Goal: Transaction & Acquisition: Subscribe to service/newsletter

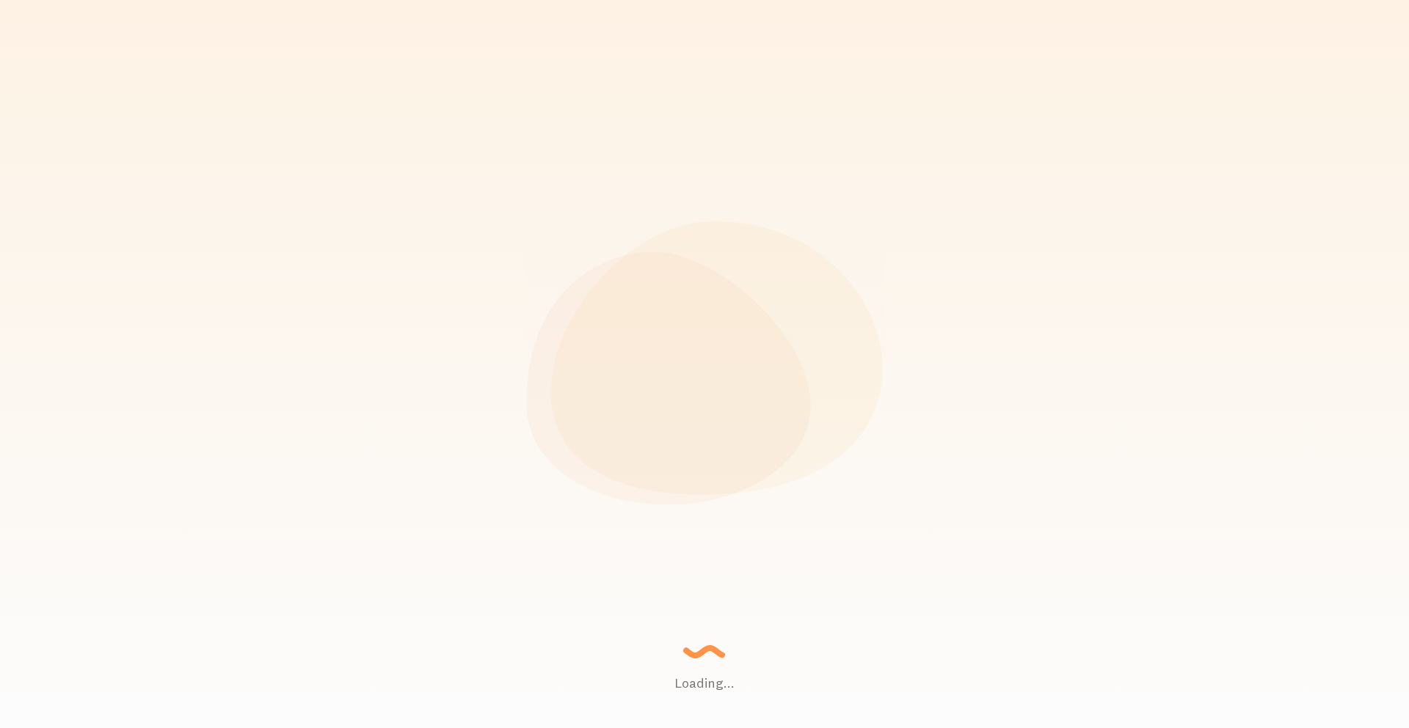
click at [560, 270] on icon at bounding box center [705, 363] width 356 height 284
drag, startPoint x: 470, startPoint y: 226, endPoint x: 64, endPoint y: -18, distance: 474.2
click at [64, 0] on html "Loading... Setting up a seamless experience... - Granny Gathering data and junk…" at bounding box center [704, 364] width 1409 height 728
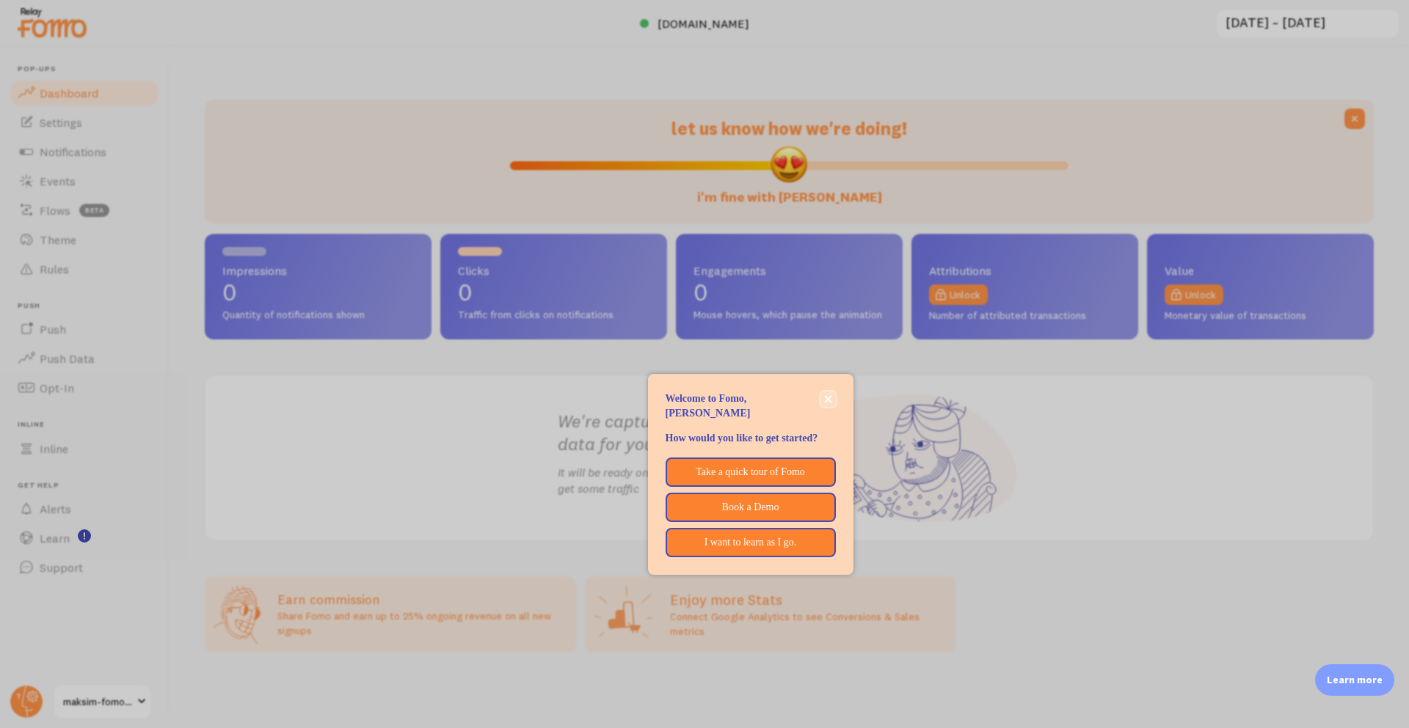
click at [831, 403] on button "close," at bounding box center [827, 399] width 15 height 15
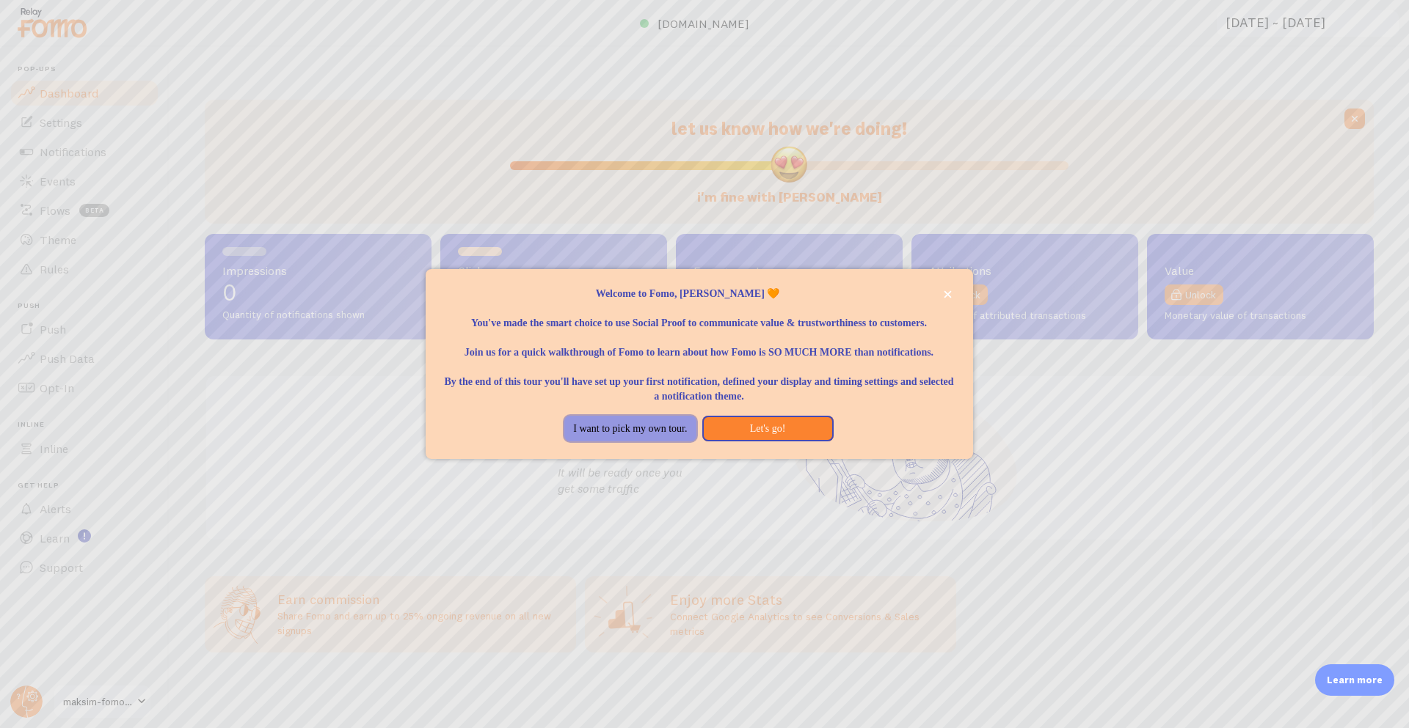
click at [640, 426] on button "I want to pick my own tour." at bounding box center [629, 429] width 131 height 26
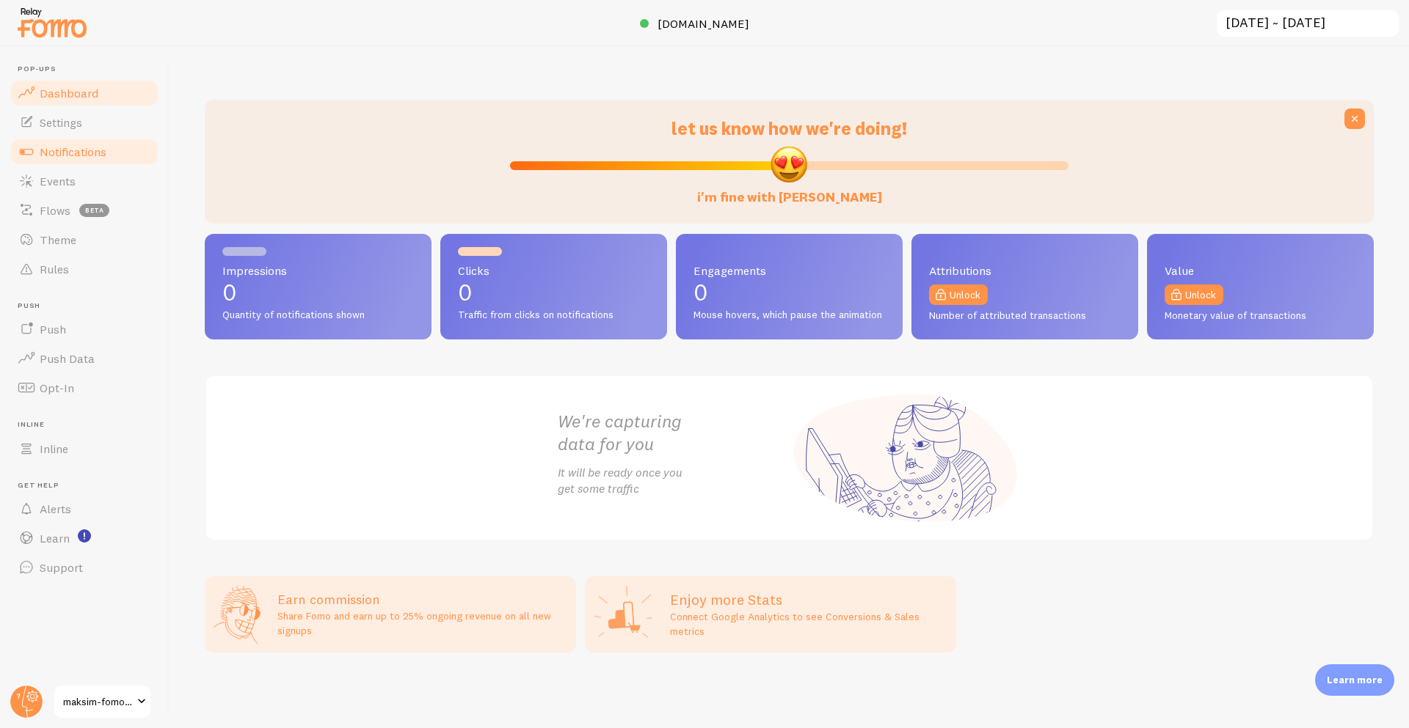
click at [54, 145] on span "Notifications" at bounding box center [73, 152] width 67 height 15
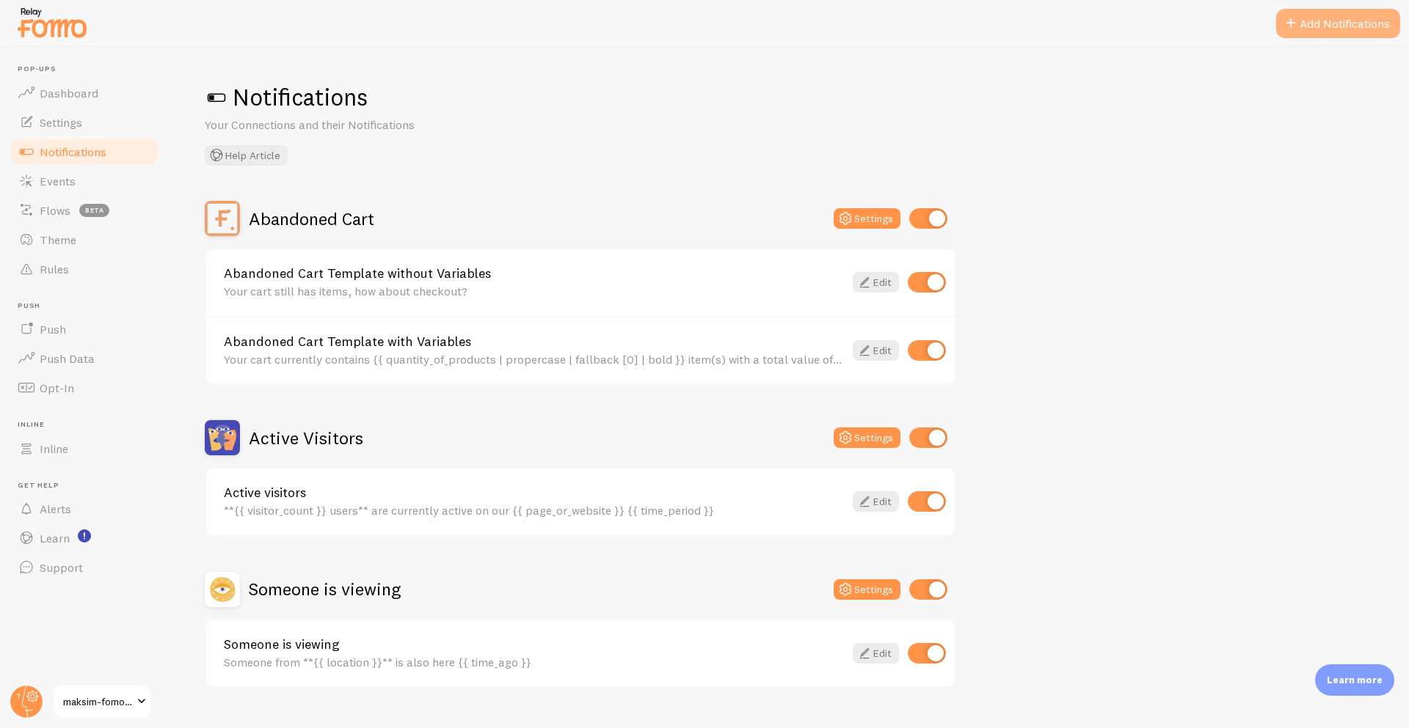
click at [1329, 15] on button "Add Notifications" at bounding box center [1338, 23] width 124 height 29
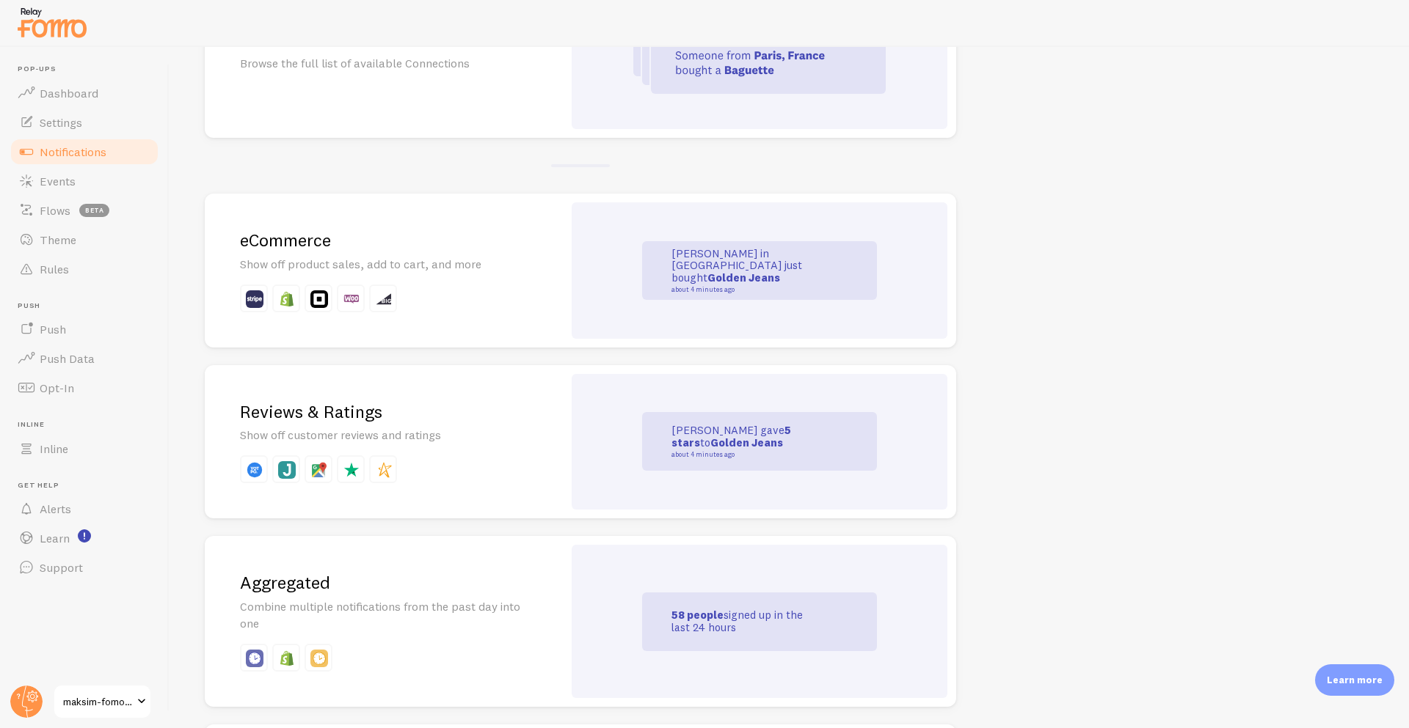
scroll to position [203, 0]
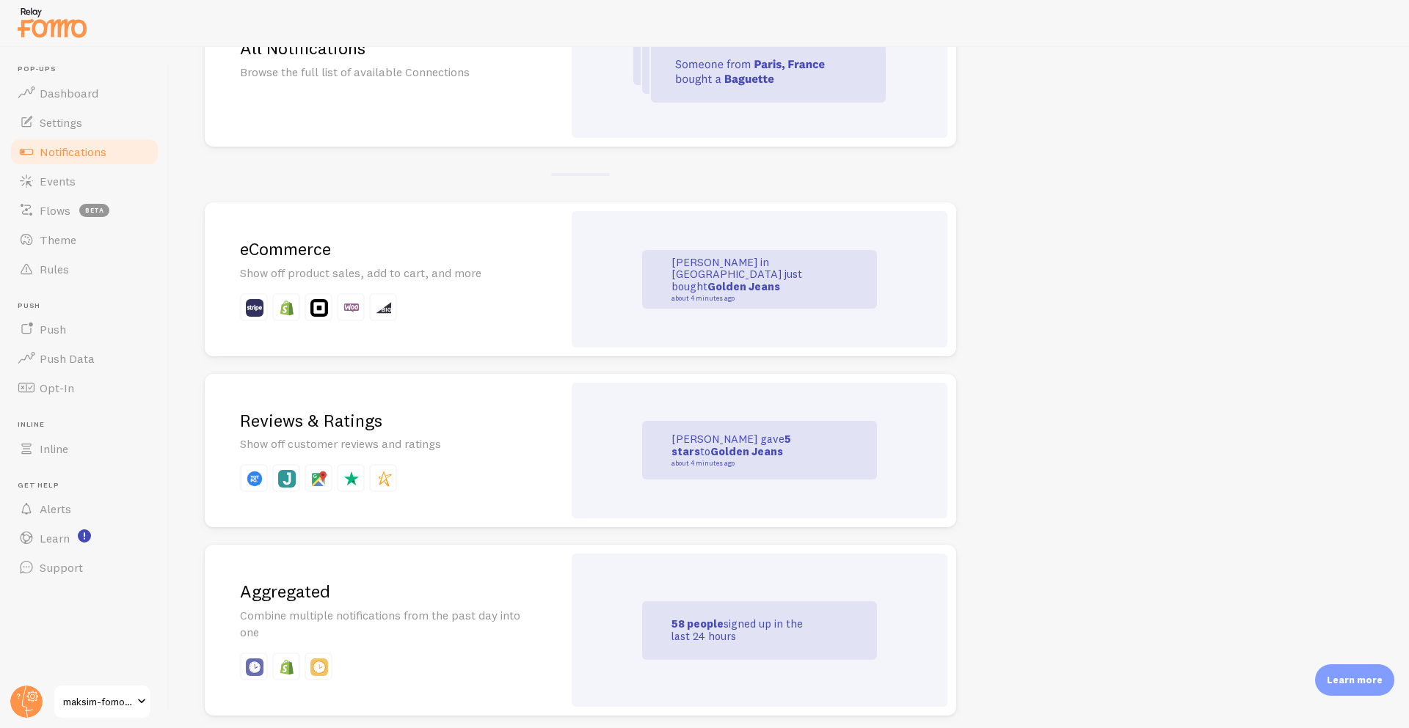
click at [387, 282] on div "eCommerce Show off product sales, add to cart, and more" at bounding box center [384, 279] width 358 height 154
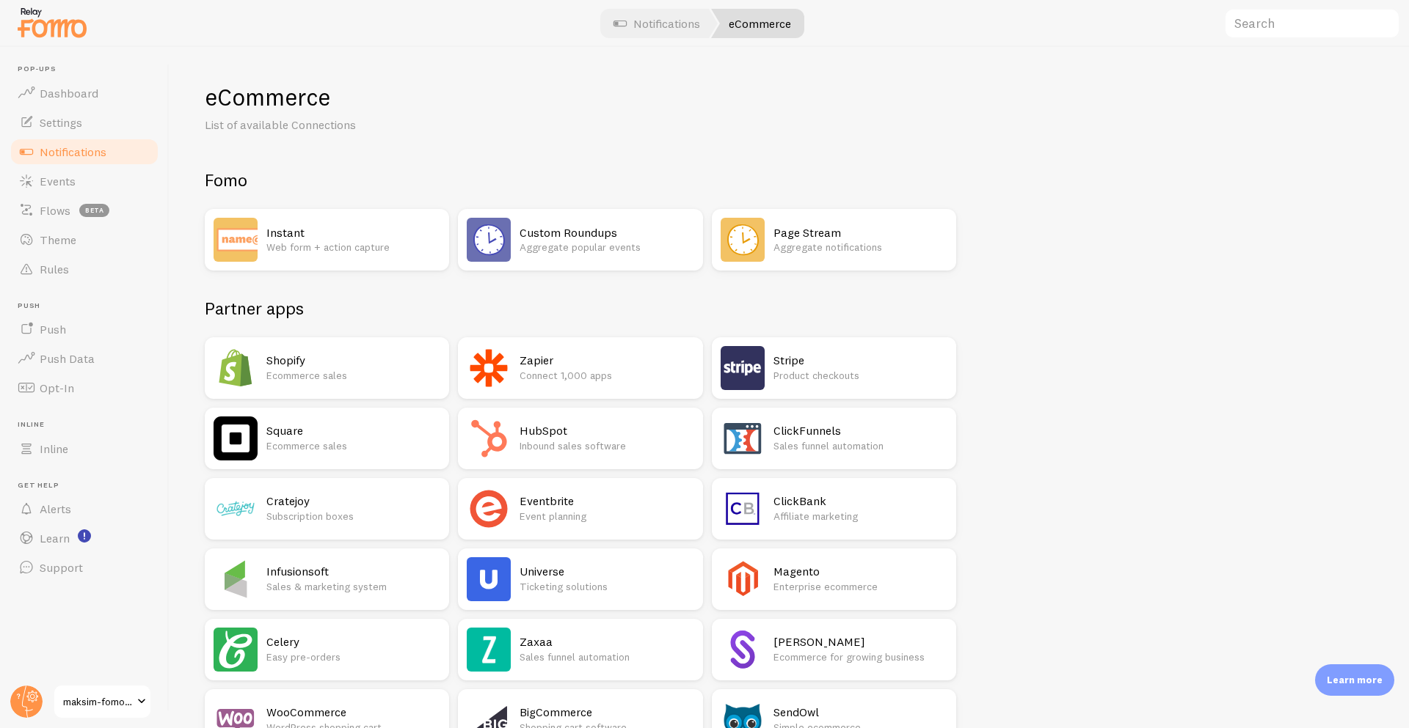
scroll to position [785, 0]
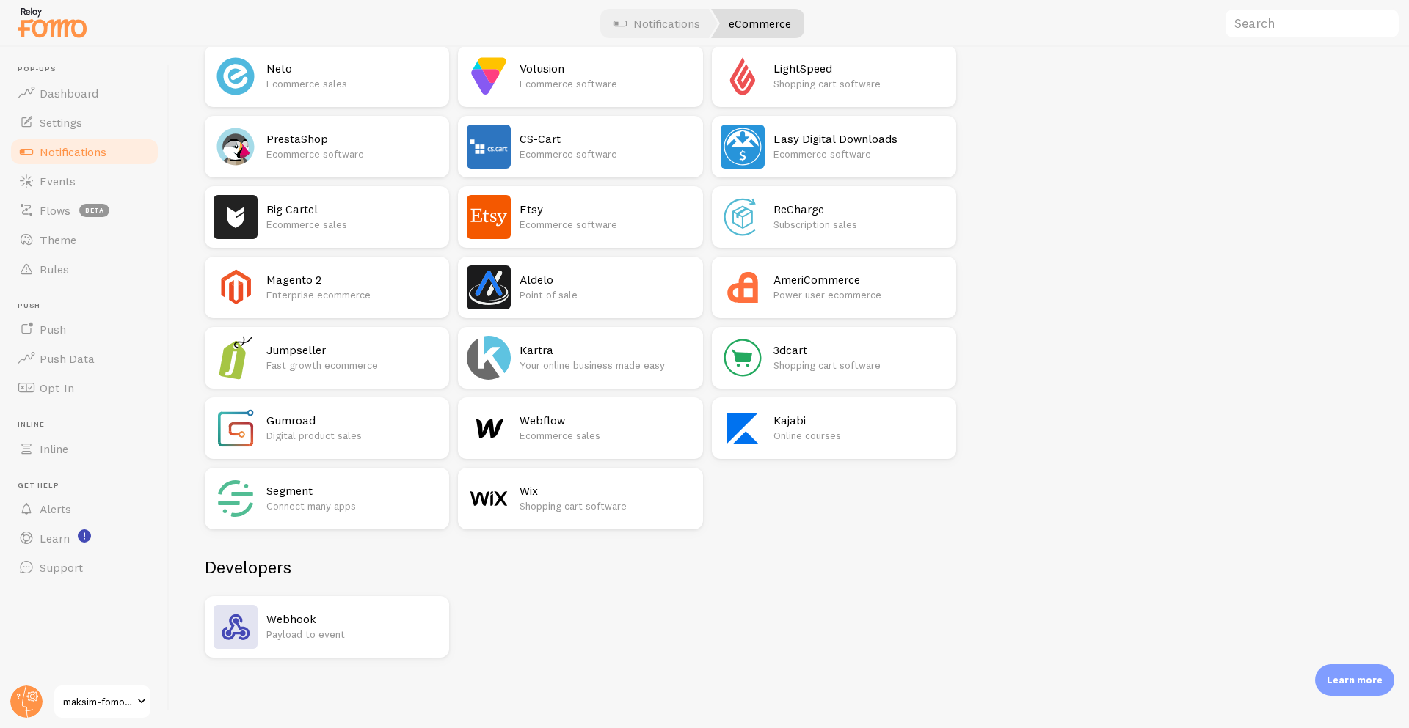
click at [606, 492] on h2 "Wix" at bounding box center [606, 490] width 174 height 15
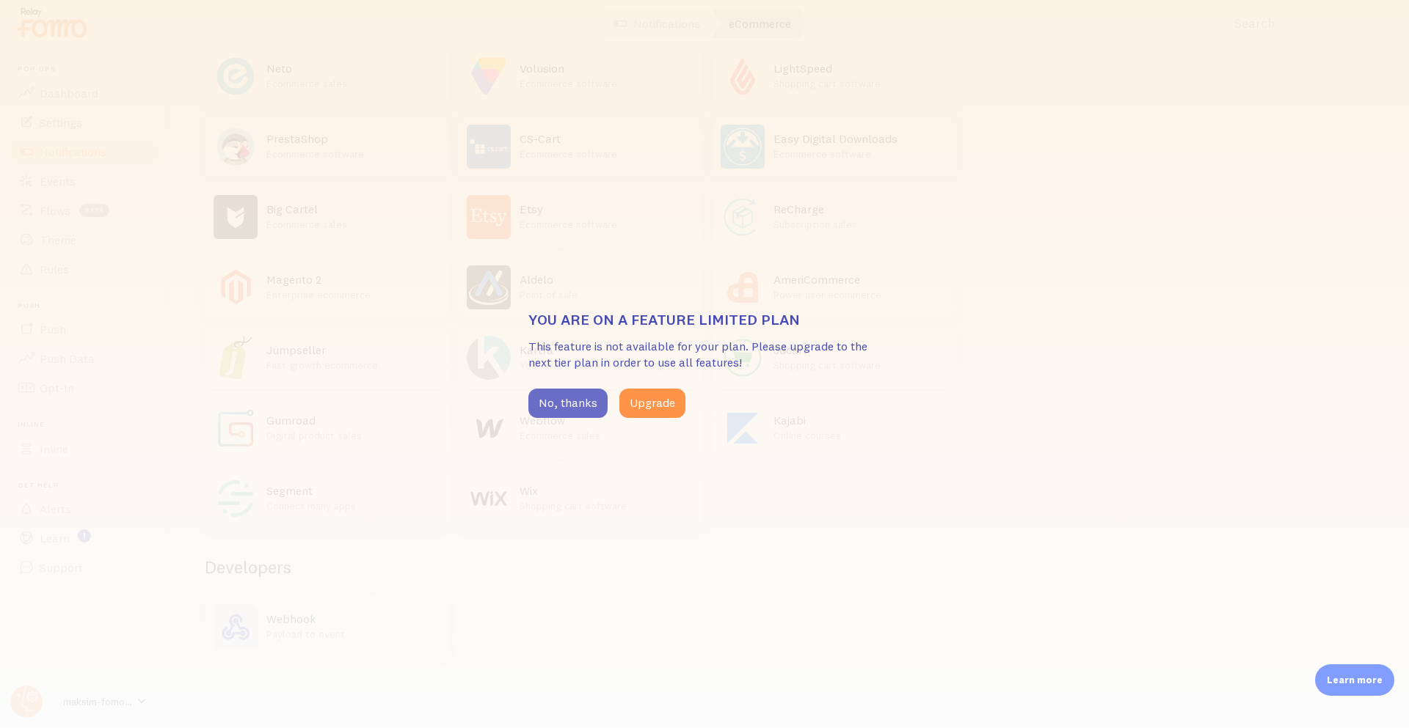
click at [572, 407] on button "No, thanks" at bounding box center [567, 403] width 79 height 29
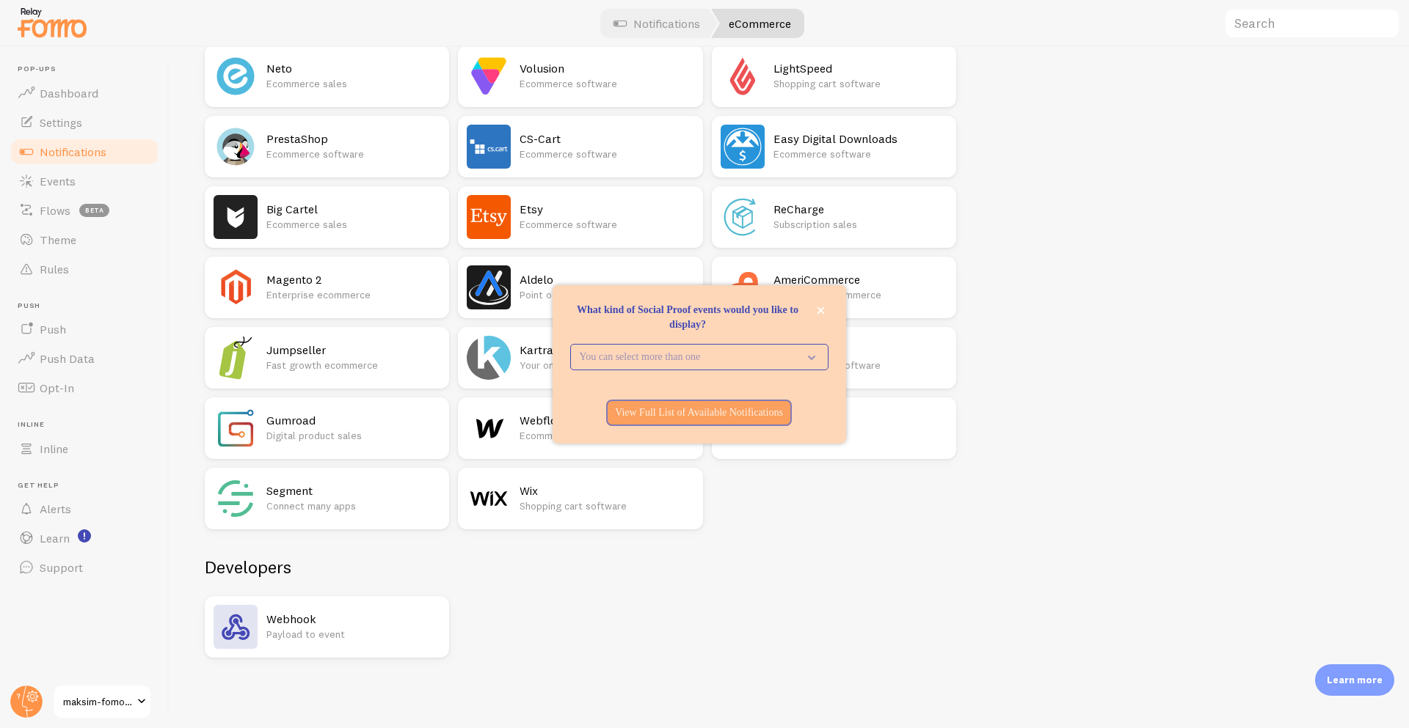
scroll to position [0, 0]
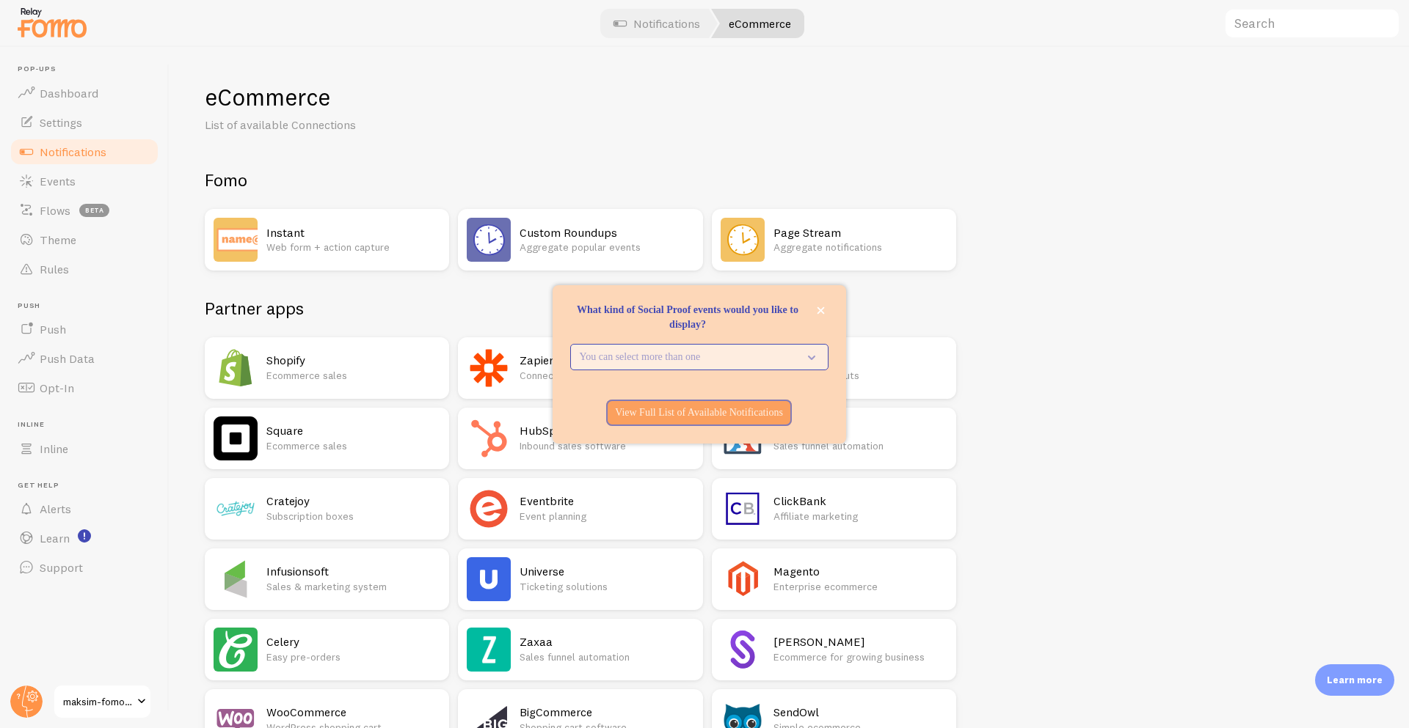
click at [775, 360] on p "You can select more than one" at bounding box center [689, 357] width 219 height 15
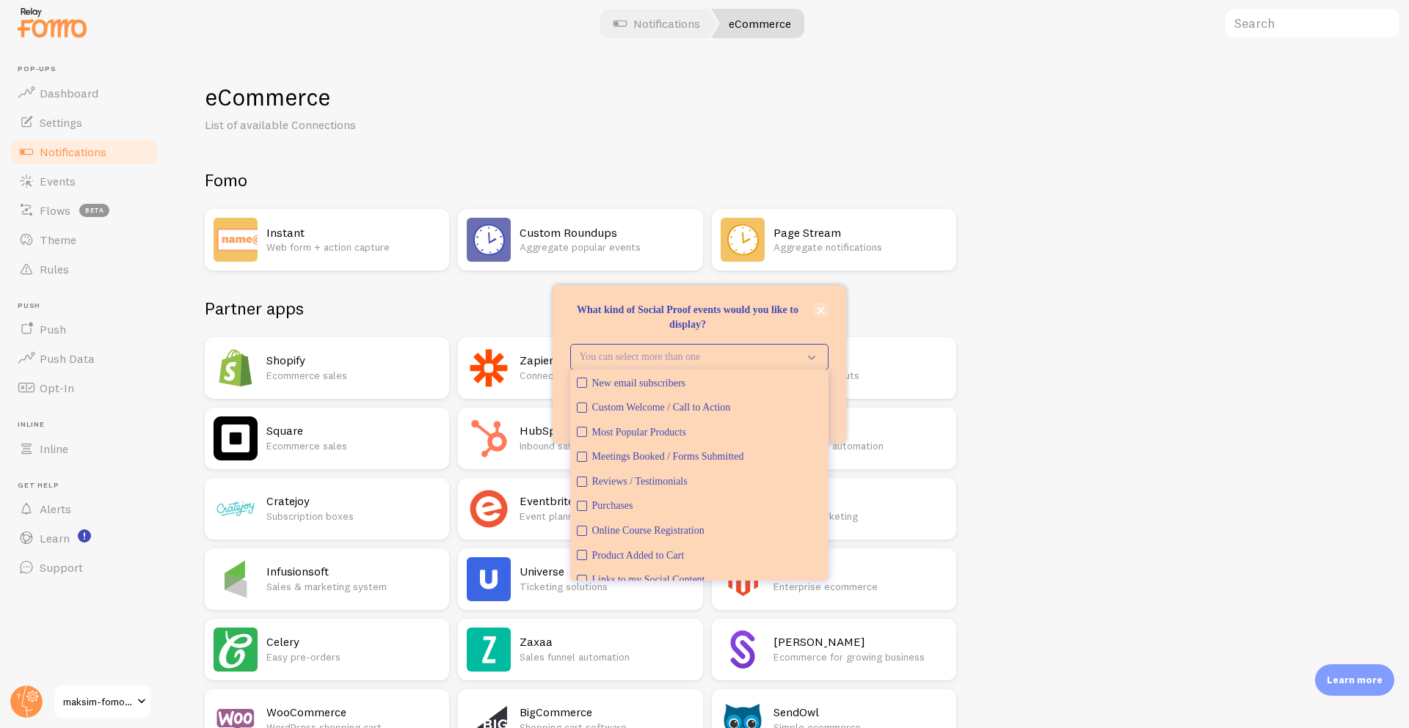
click at [819, 304] on div "What kind of Social Proof events would you like to display? You can select more…" at bounding box center [698, 364] width 293 height 158
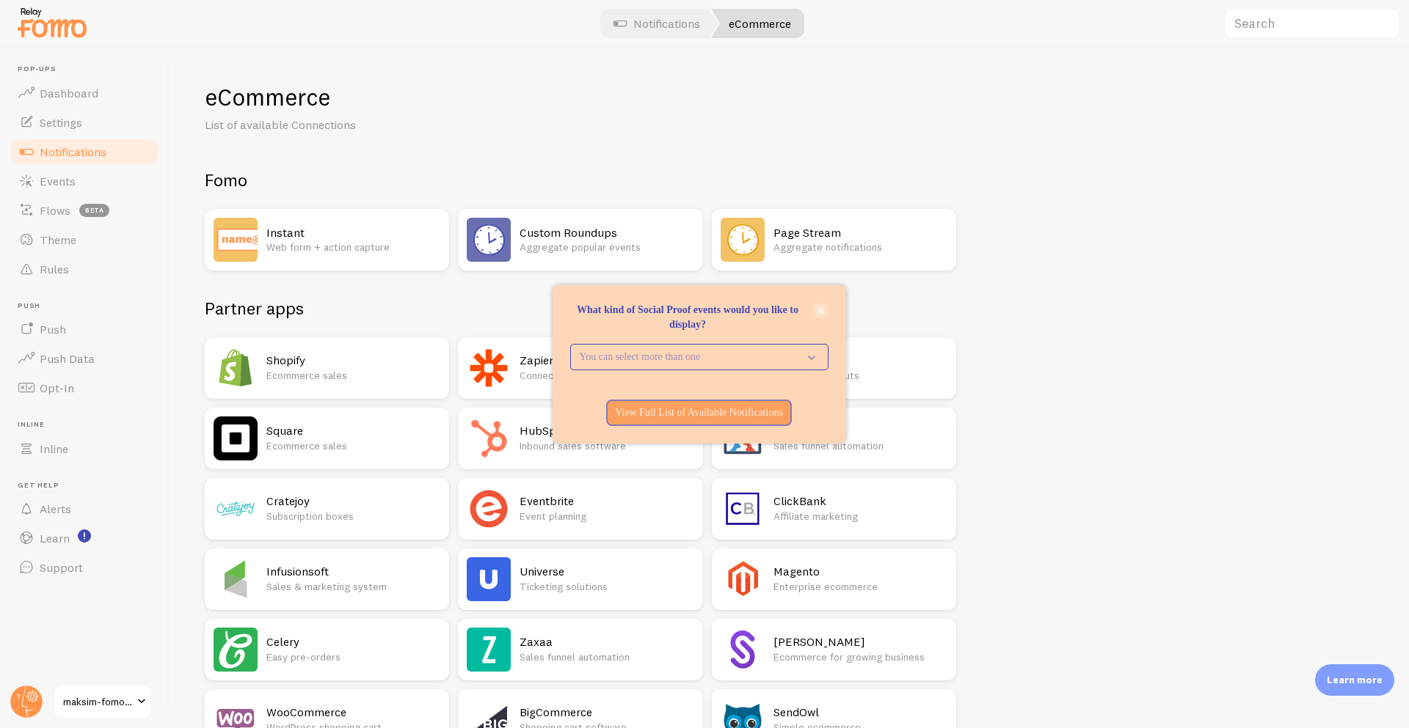
click at [819, 304] on button "close," at bounding box center [820, 310] width 15 height 15
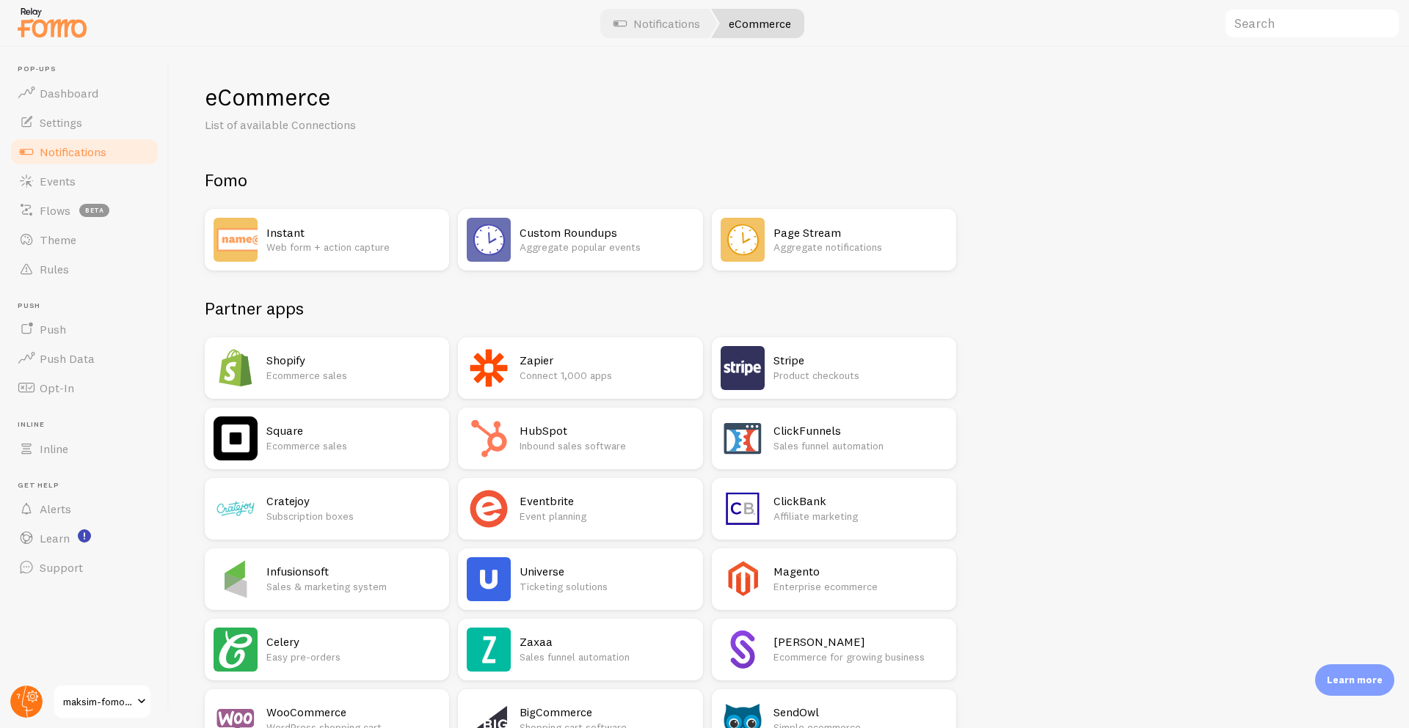
click at [26, 715] on circle at bounding box center [26, 702] width 32 height 32
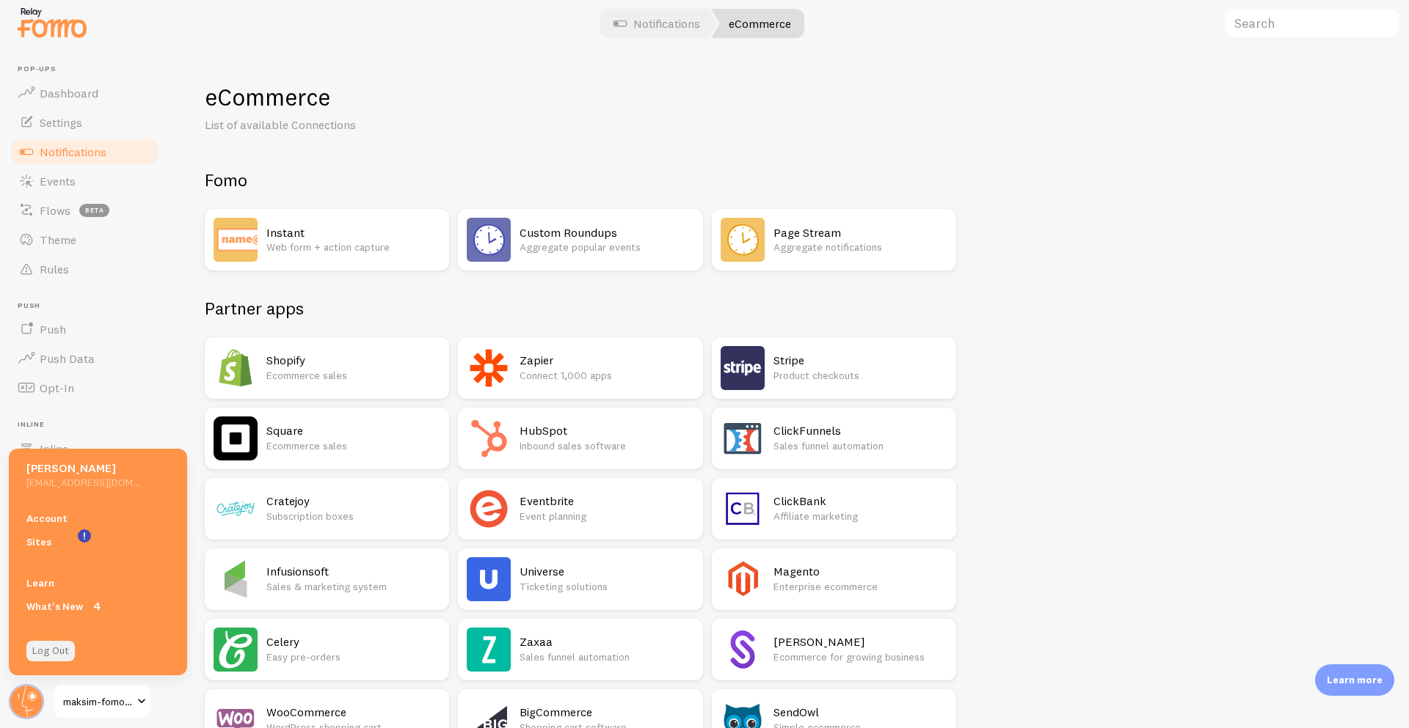
click at [33, 653] on link "Log Out" at bounding box center [50, 651] width 48 height 21
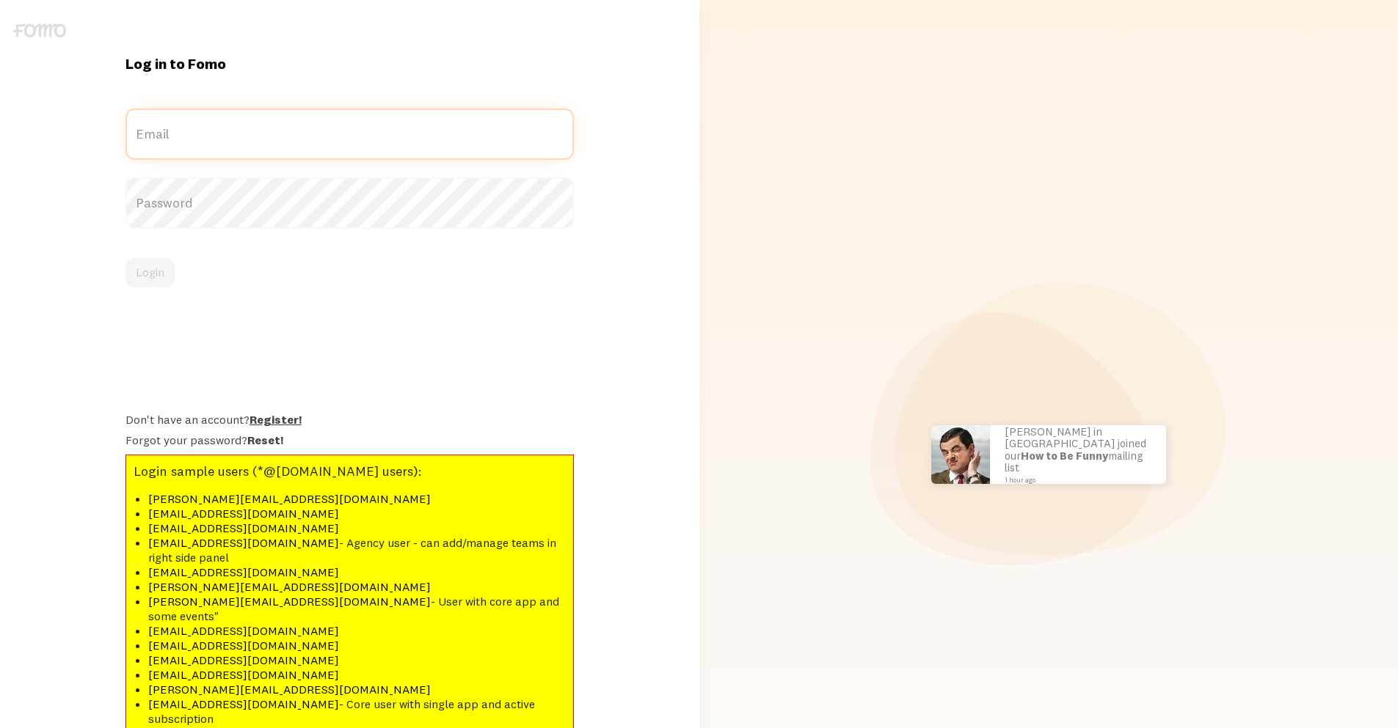
type input "[EMAIL_ADDRESS][DOMAIN_NAME]"
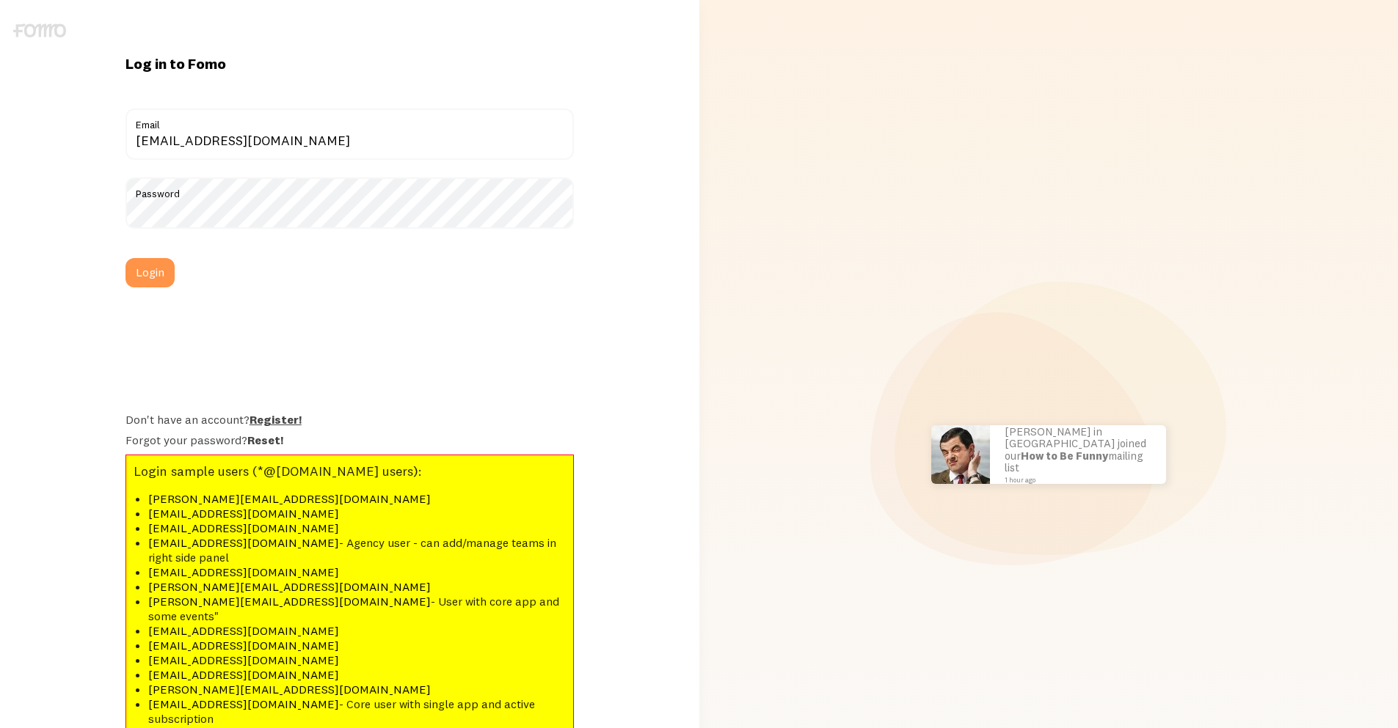
click at [285, 420] on link "Register!" at bounding box center [275, 419] width 52 height 15
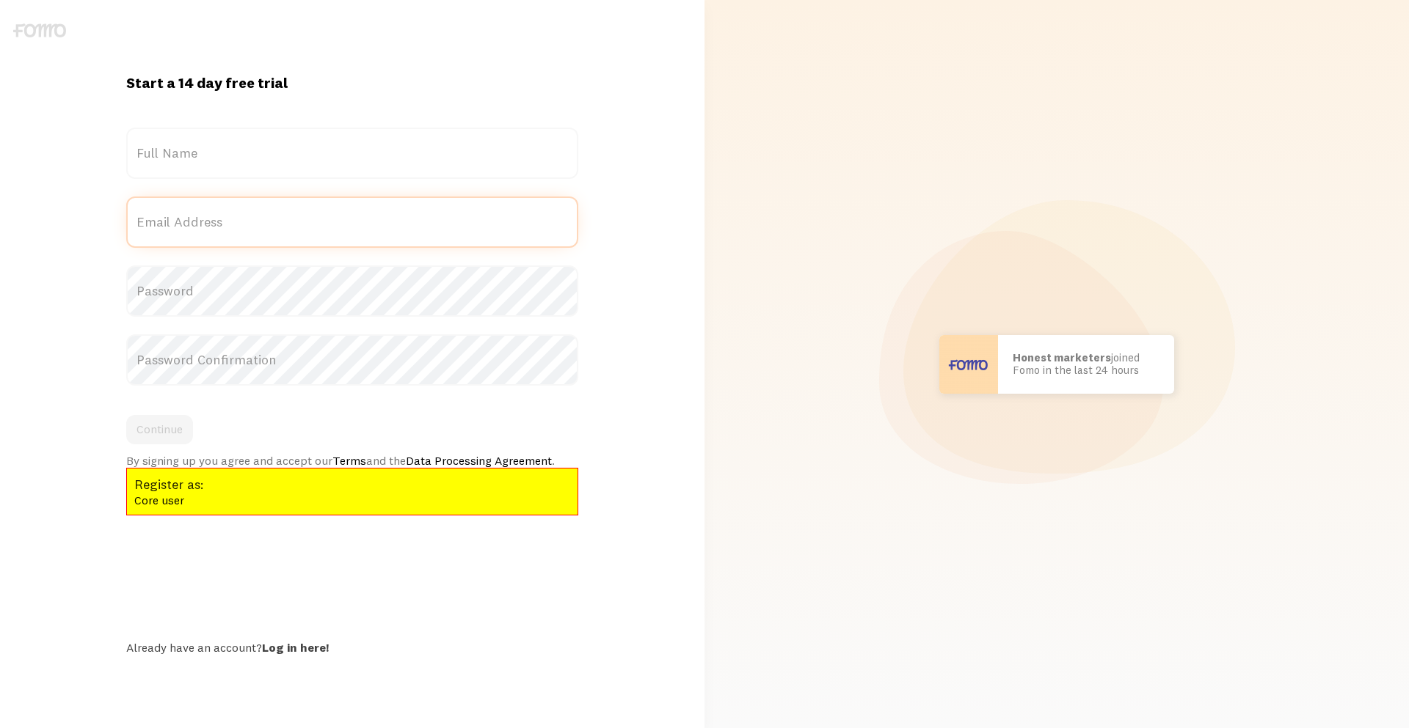
type input "[EMAIL_ADDRESS][DOMAIN_NAME]"
click at [279, 161] on label "Full Name" at bounding box center [352, 153] width 452 height 51
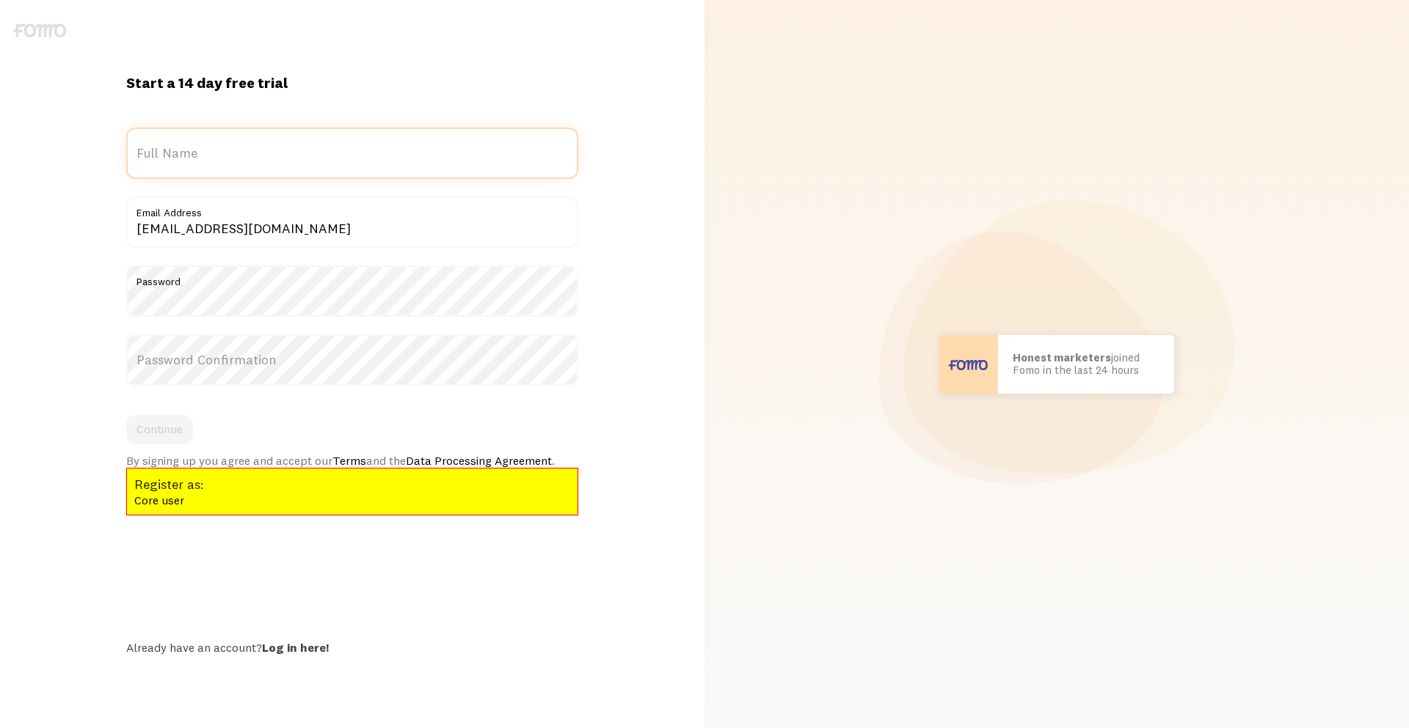
click at [279, 161] on input "Full Name" at bounding box center [352, 153] width 452 height 51
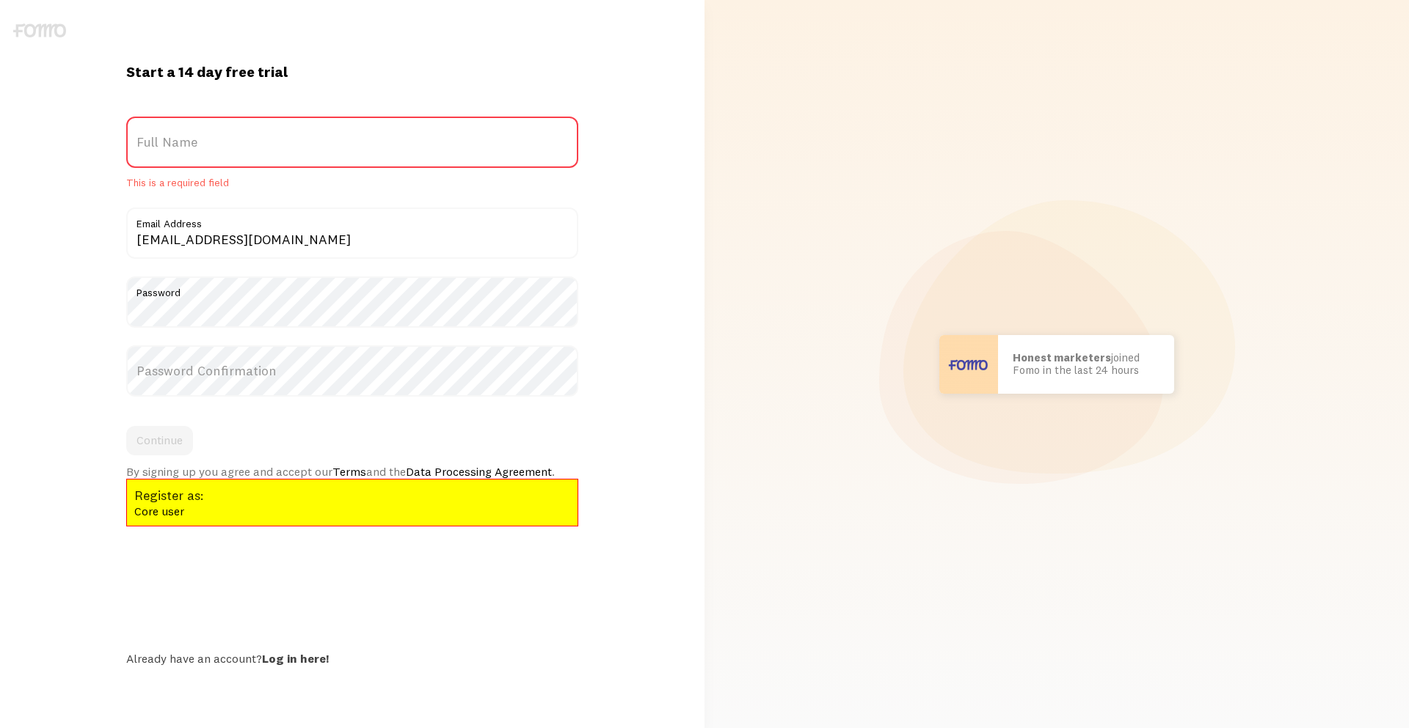
click at [279, 161] on label "Full Name" at bounding box center [352, 142] width 452 height 51
click at [279, 161] on input "Full Name" at bounding box center [352, 142] width 452 height 51
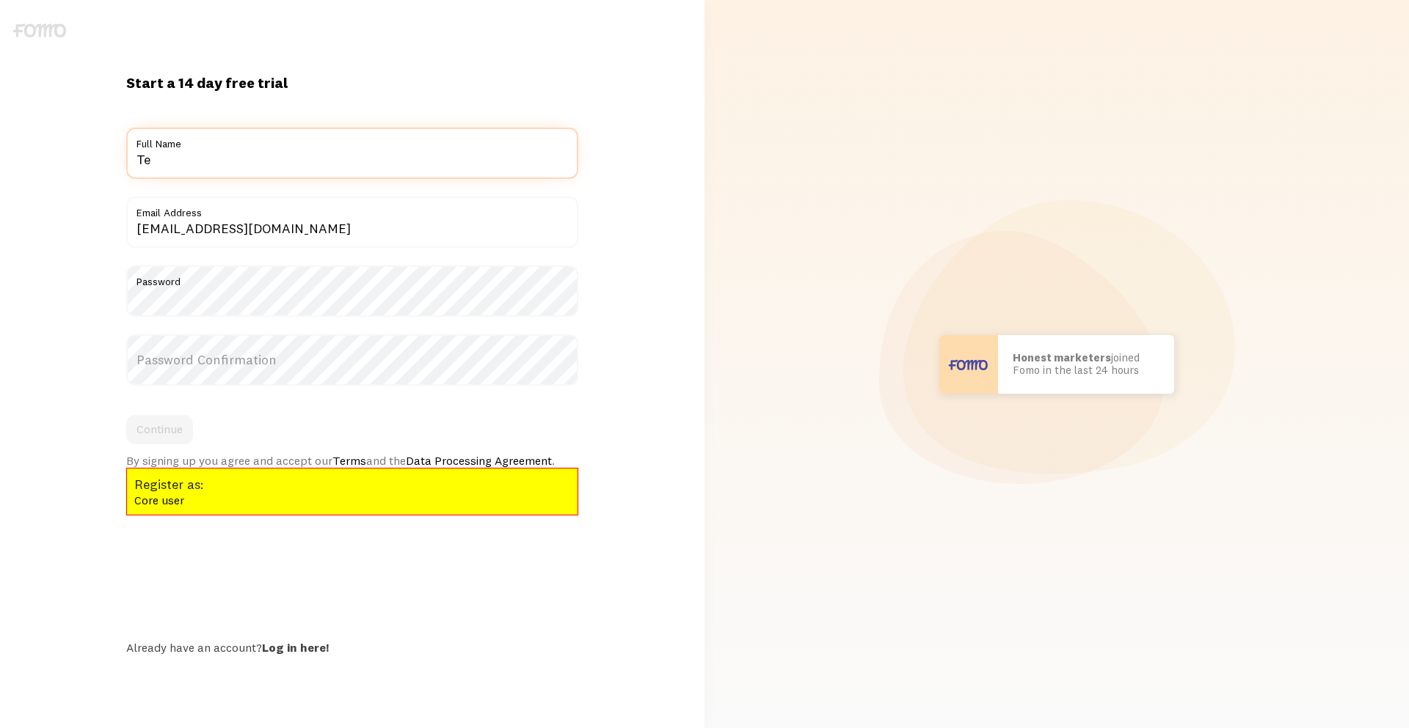
type input "T"
type input "WIX Tester"
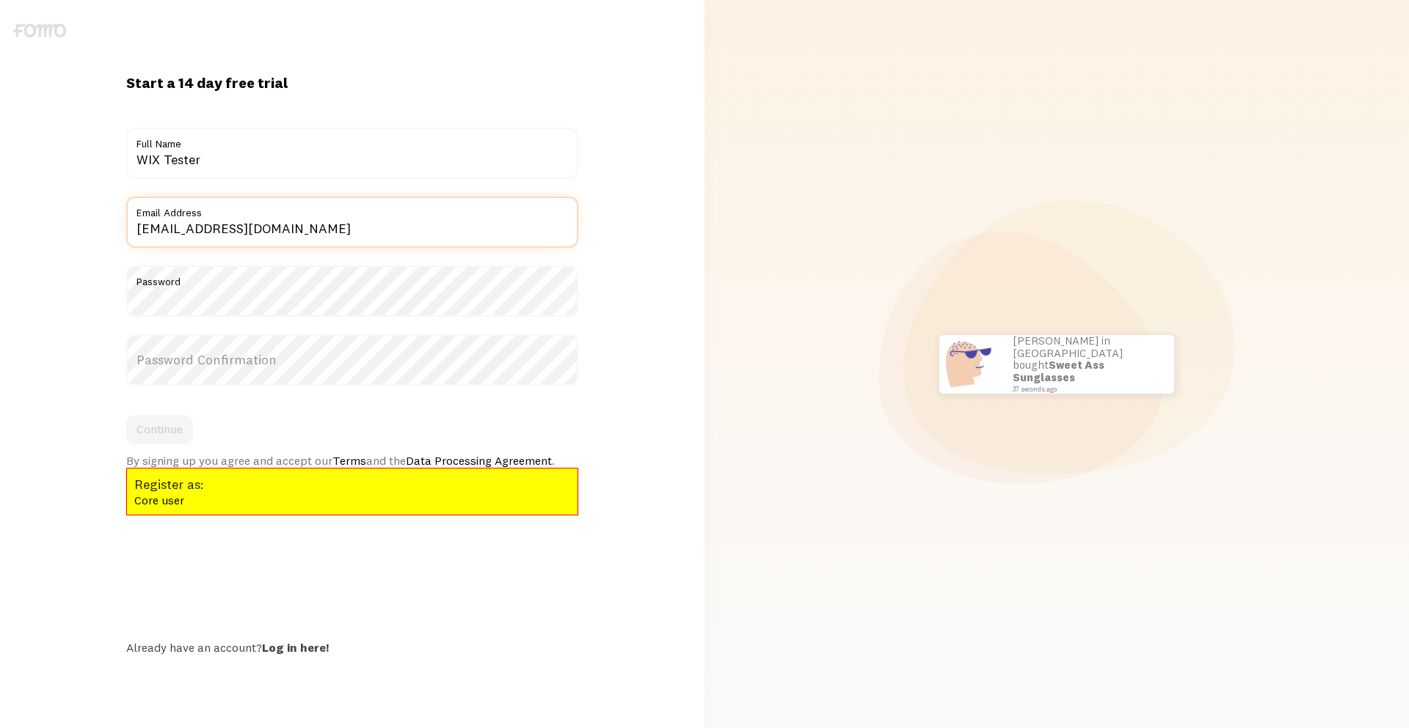
click at [346, 223] on input "[EMAIL_ADDRESS][DOMAIN_NAME]" at bounding box center [352, 222] width 452 height 51
type input "testmywix@fomo.com"
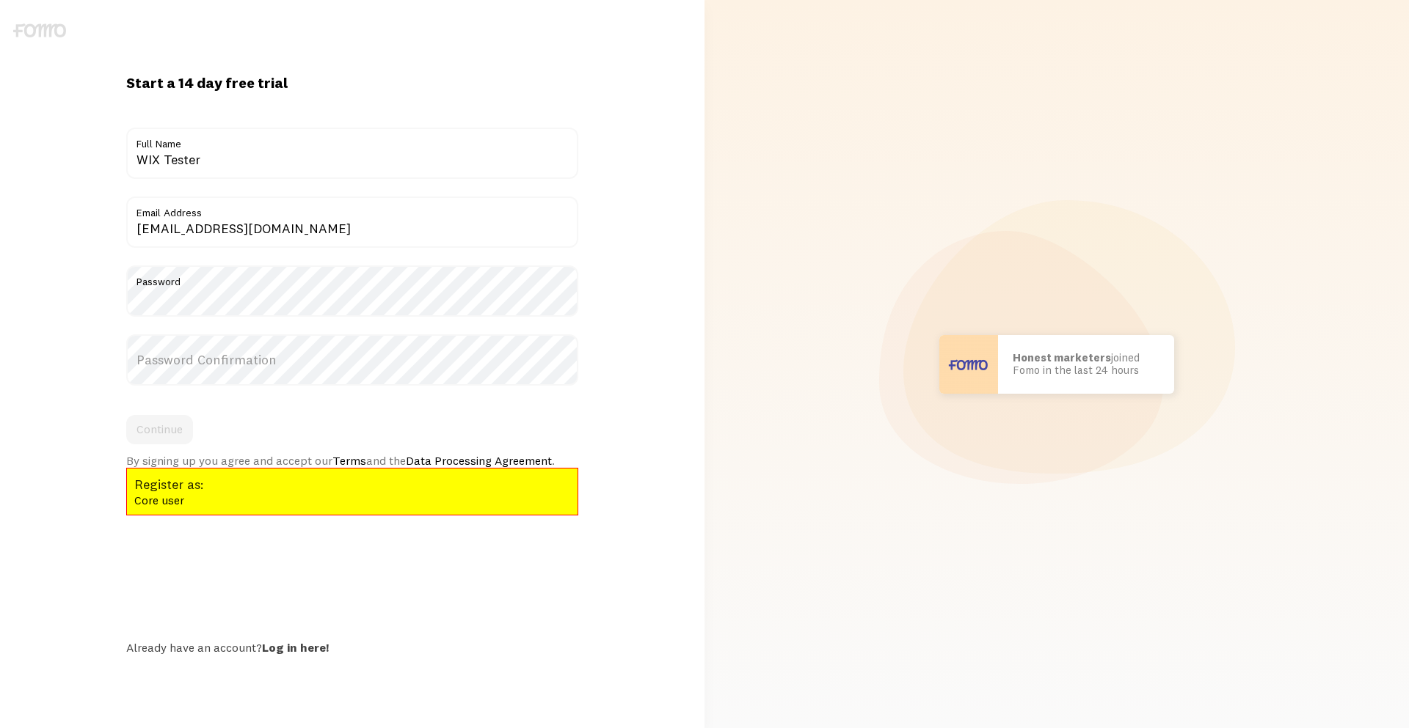
click at [179, 348] on label "Password Confirmation" at bounding box center [352, 360] width 452 height 51
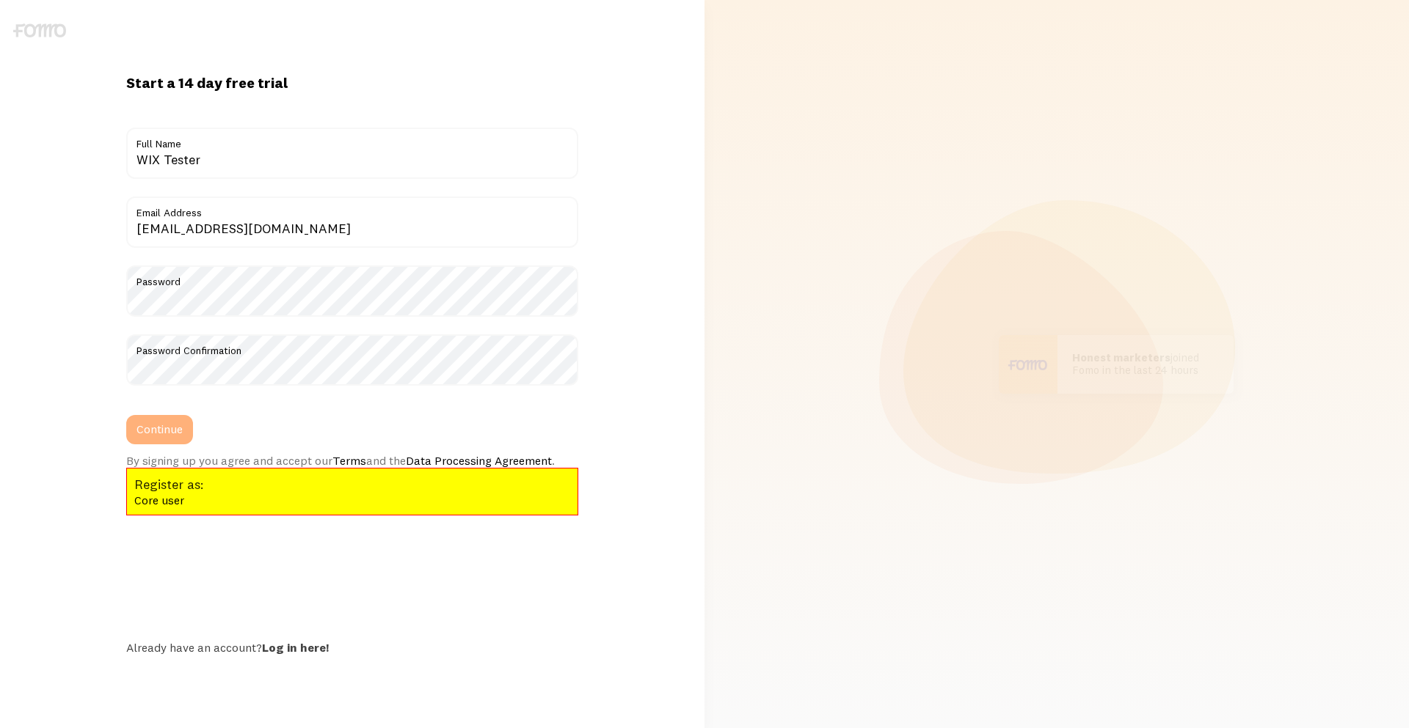
click at [158, 420] on button "Continue" at bounding box center [159, 429] width 67 height 29
